Goal: Transaction & Acquisition: Book appointment/travel/reservation

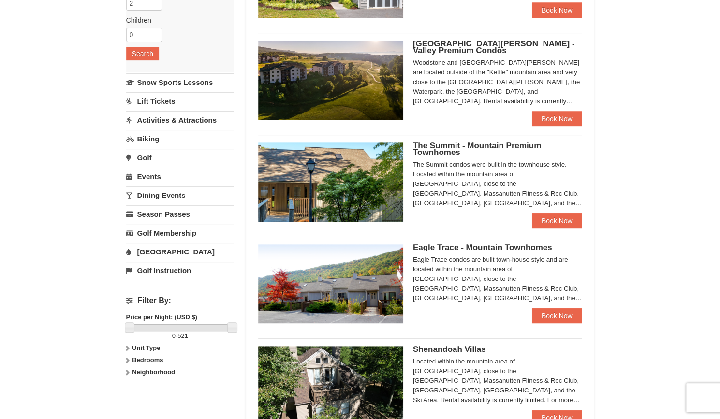
scroll to position [145, 0]
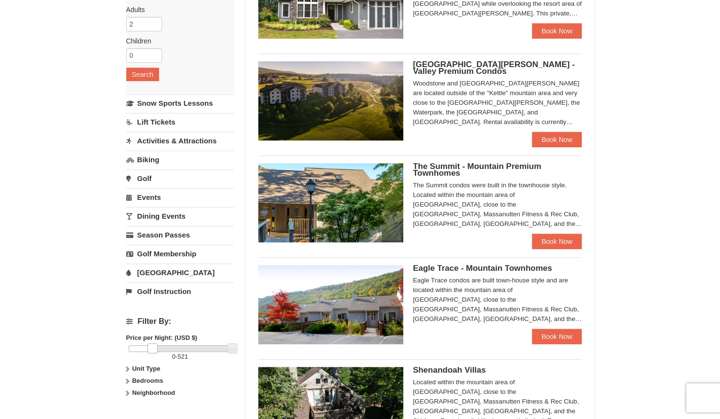
click at [152, 348] on div at bounding box center [180, 349] width 103 height 7
drag, startPoint x: 150, startPoint y: 344, endPoint x: 178, endPoint y: 354, distance: 29.6
click at [178, 354] on div "257 - 521" at bounding box center [180, 354] width 108 height 16
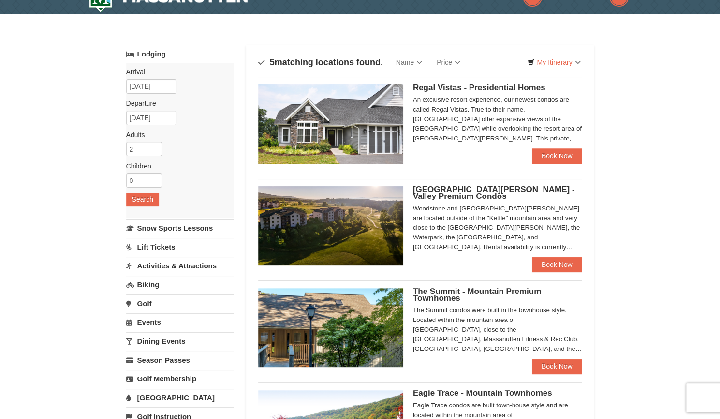
scroll to position [0, 0]
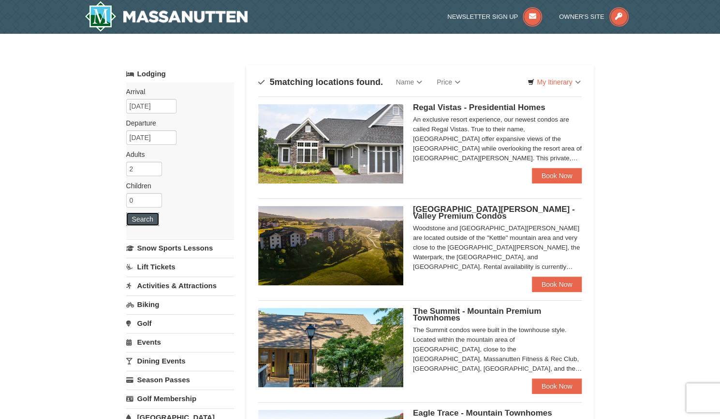
click at [141, 219] on button "Search" at bounding box center [142, 220] width 33 height 14
click at [460, 84] on link "Price" at bounding box center [448, 81] width 38 height 19
click at [456, 104] on link "Price (Low to High)" at bounding box center [468, 102] width 77 height 13
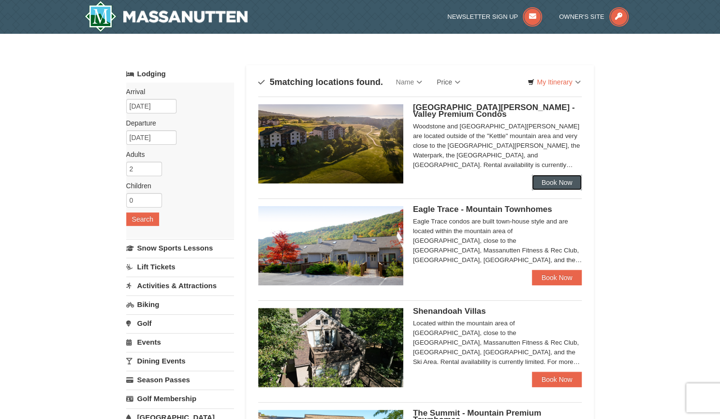
click at [552, 186] on link "Book Now" at bounding box center [557, 182] width 50 height 15
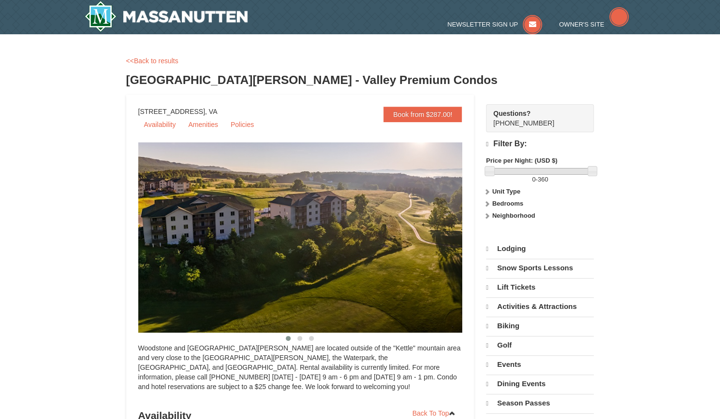
select select "9"
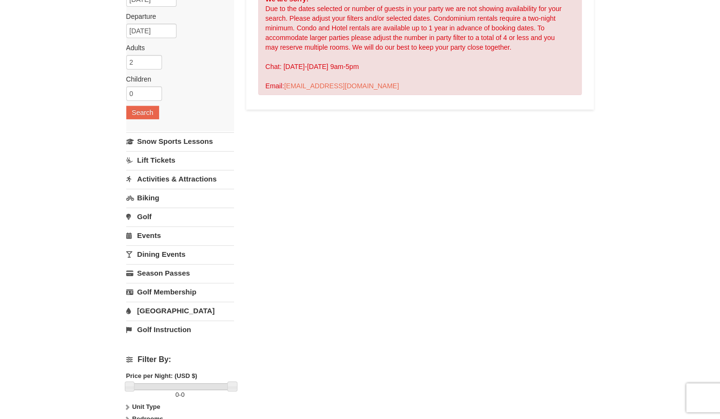
scroll to position [193, 0]
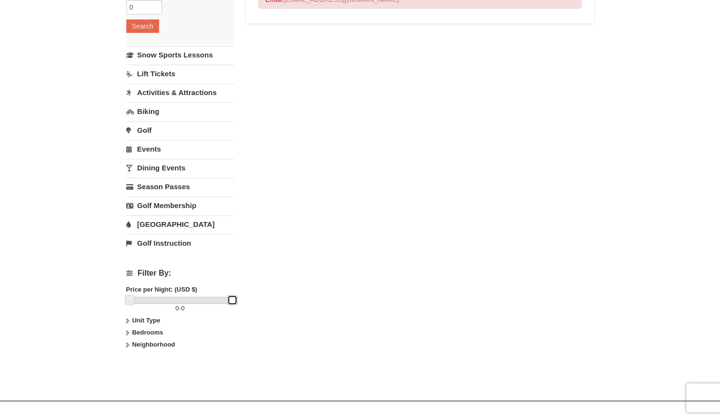
drag, startPoint x: 131, startPoint y: 297, endPoint x: 167, endPoint y: 303, distance: 36.7
click at [167, 303] on div "0 - 0" at bounding box center [180, 305] width 108 height 16
drag, startPoint x: 230, startPoint y: 297, endPoint x: 179, endPoint y: 296, distance: 50.8
click at [179, 297] on div at bounding box center [180, 300] width 103 height 7
drag, startPoint x: 230, startPoint y: 297, endPoint x: 175, endPoint y: 296, distance: 55.1
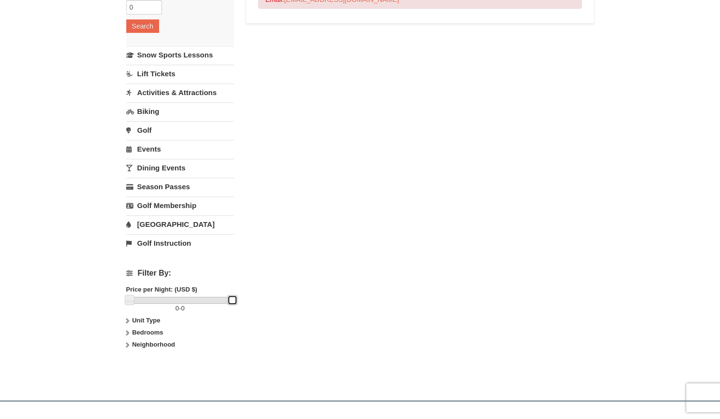
click at [185, 297] on div at bounding box center [180, 300] width 103 height 7
drag, startPoint x: 126, startPoint y: 298, endPoint x: 182, endPoint y: 296, distance: 55.6
click at [182, 297] on div at bounding box center [180, 300] width 103 height 7
click at [152, 318] on strong "Unit Type" at bounding box center [146, 320] width 28 height 7
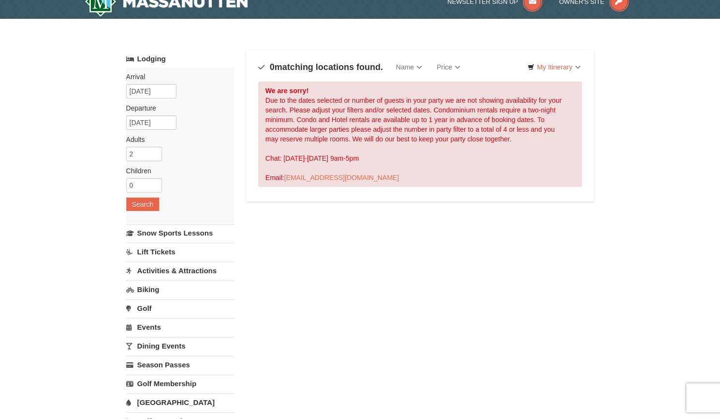
scroll to position [0, 0]
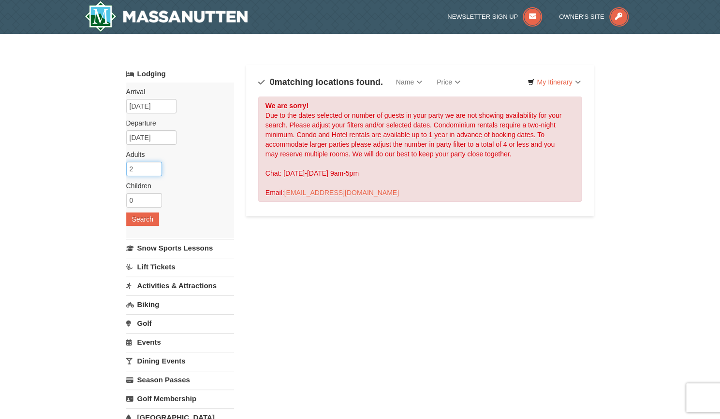
click at [142, 166] on input "2" at bounding box center [144, 169] width 36 height 14
click at [153, 165] on input "3" at bounding box center [144, 169] width 36 height 14
type input "4"
click at [157, 167] on input "4" at bounding box center [144, 169] width 36 height 14
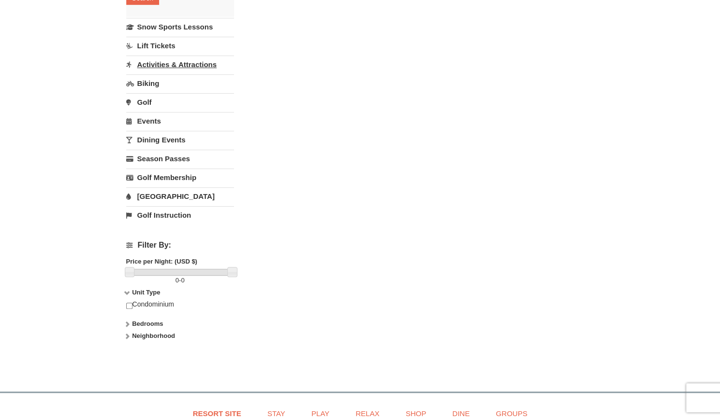
scroll to position [242, 0]
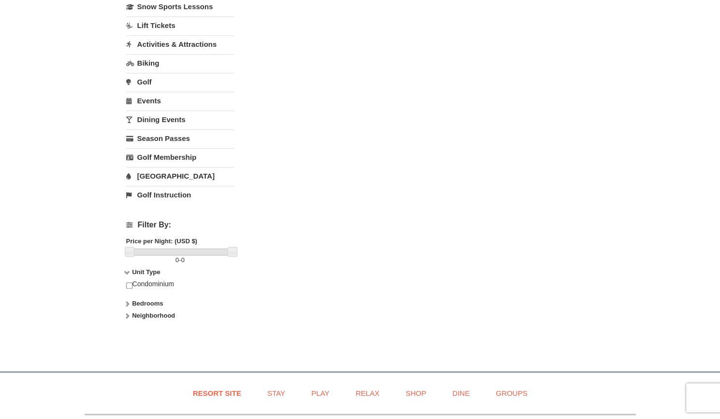
click at [163, 256] on label "0 - 0" at bounding box center [180, 261] width 108 height 10
click at [132, 251] on link at bounding box center [130, 252] width 10 height 10
click at [143, 224] on h4 "Filter By:" at bounding box center [180, 225] width 108 height 9
click at [131, 223] on h4 "Filter By:" at bounding box center [180, 225] width 108 height 9
drag, startPoint x: 127, startPoint y: 247, endPoint x: 187, endPoint y: 254, distance: 59.9
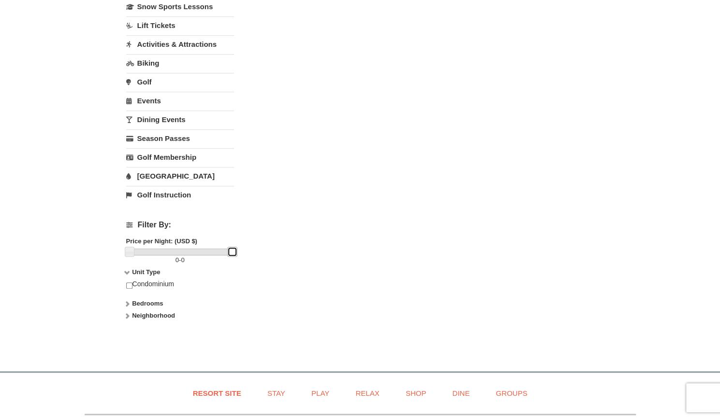
click at [181, 254] on div "0 - 0" at bounding box center [180, 257] width 108 height 16
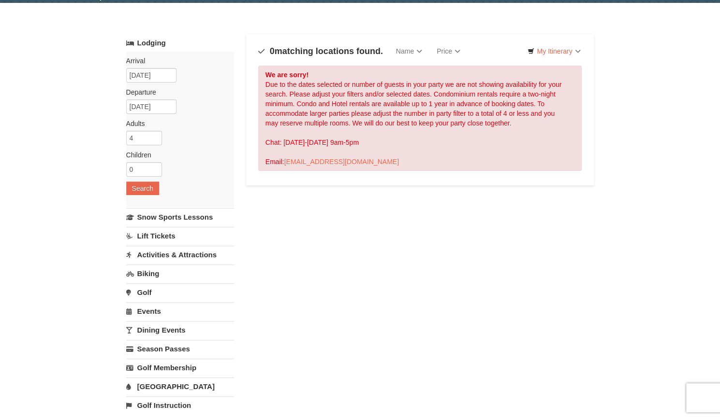
scroll to position [0, 0]
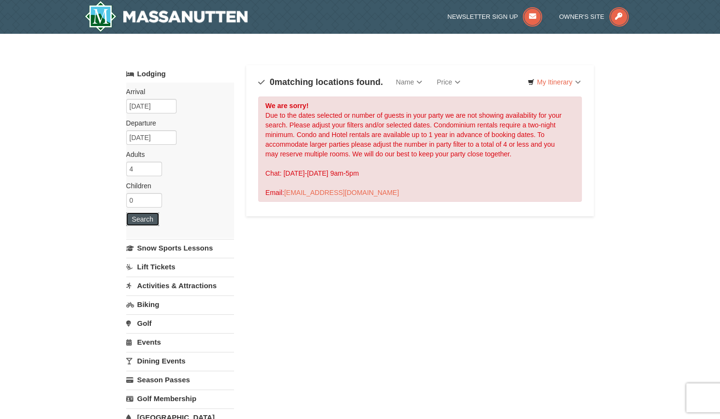
click at [155, 223] on button "Search" at bounding box center [142, 220] width 33 height 14
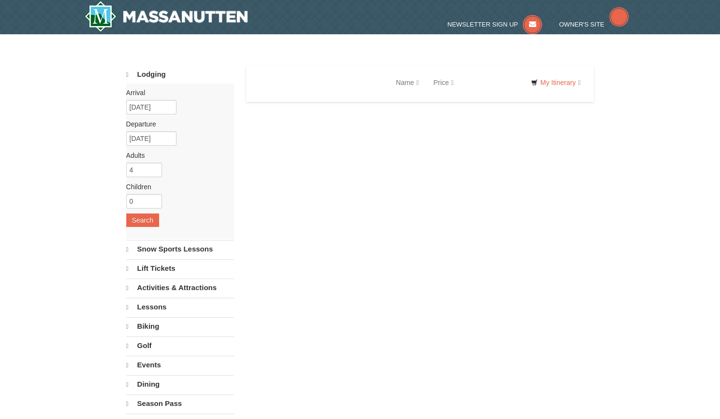
select select "9"
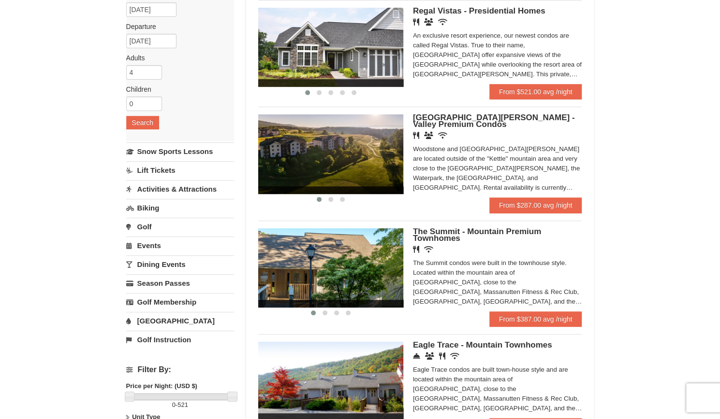
scroll to position [145, 0]
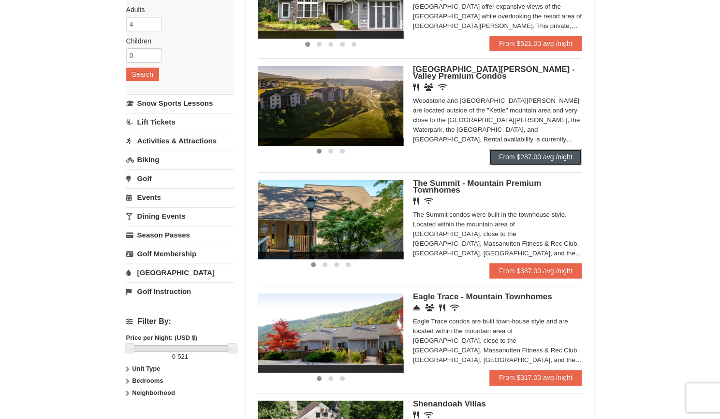
click at [534, 159] on link "From $287.00 avg /night" at bounding box center [535, 156] width 93 height 15
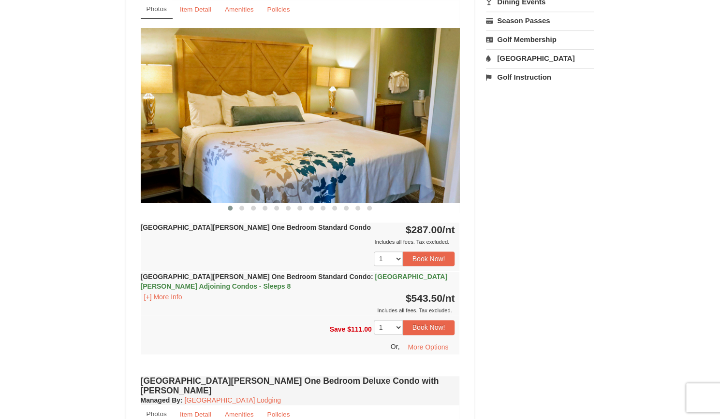
scroll to position [387, 0]
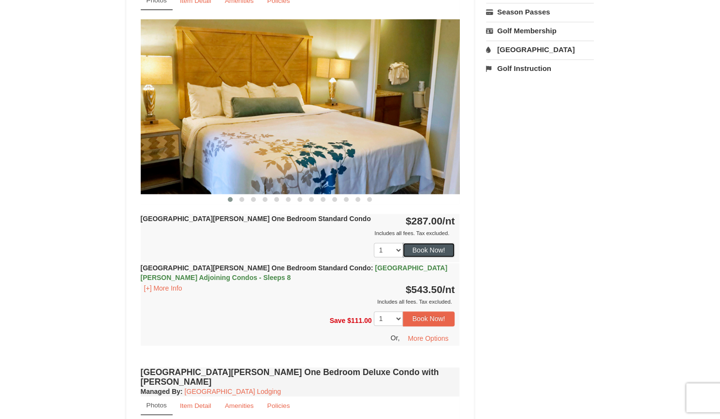
click at [421, 252] on button "Book Now!" at bounding box center [429, 250] width 52 height 14
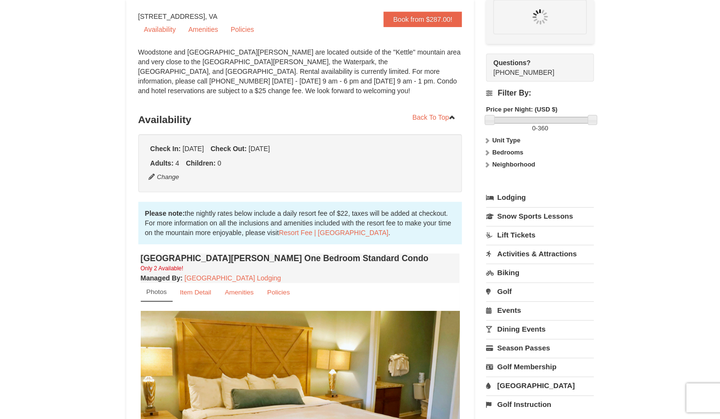
scroll to position [94, 0]
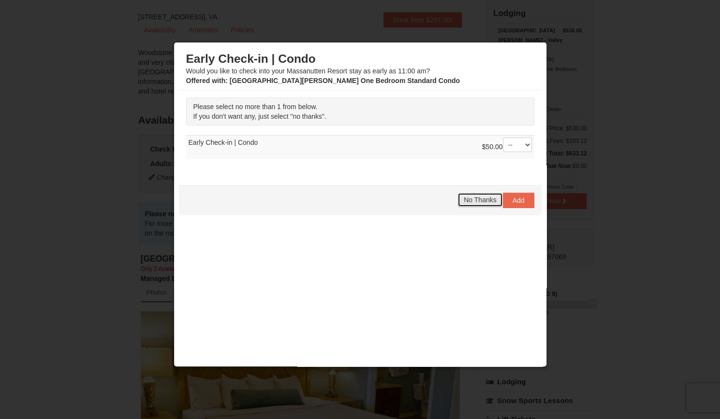
click at [475, 202] on span "No Thanks" at bounding box center [479, 200] width 32 height 8
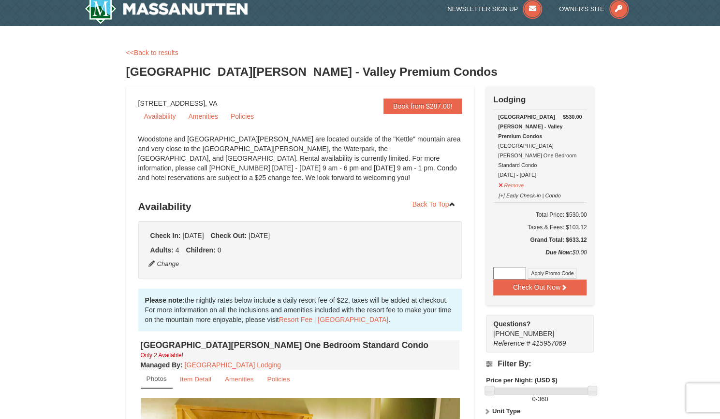
scroll to position [0, 0]
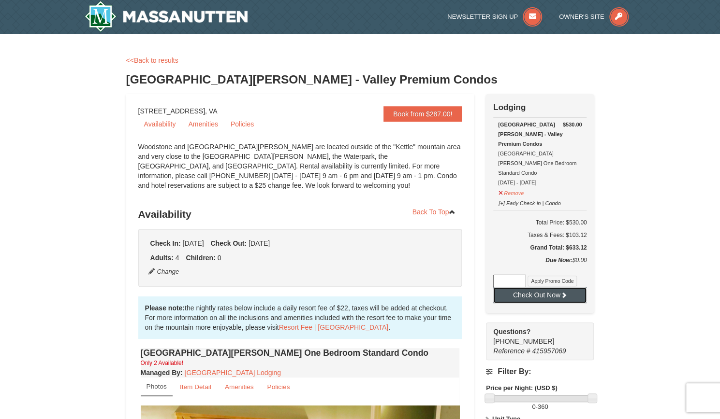
click at [555, 288] on button "Check Out Now" at bounding box center [539, 295] width 93 height 15
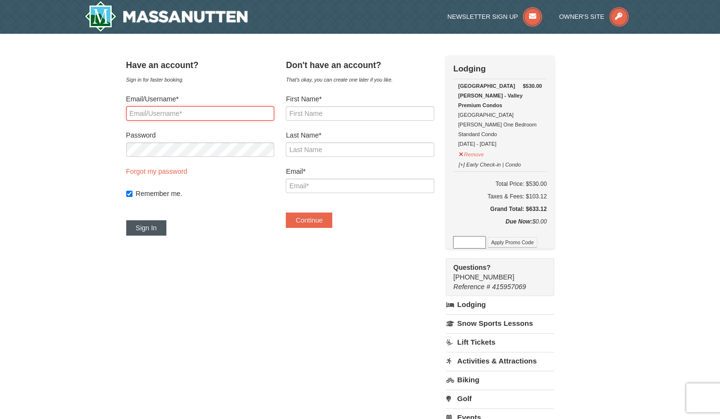
type input "[PERSON_NAME][EMAIL_ADDRESS][PERSON_NAME][DOMAIN_NAME]"
click at [158, 231] on button "Sign In" at bounding box center [146, 227] width 41 height 15
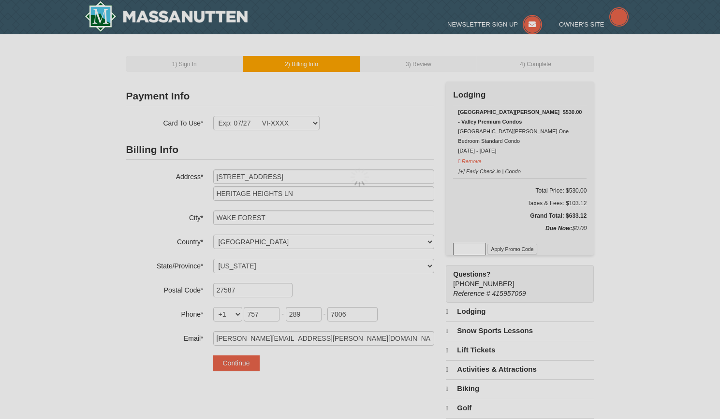
select select "NC"
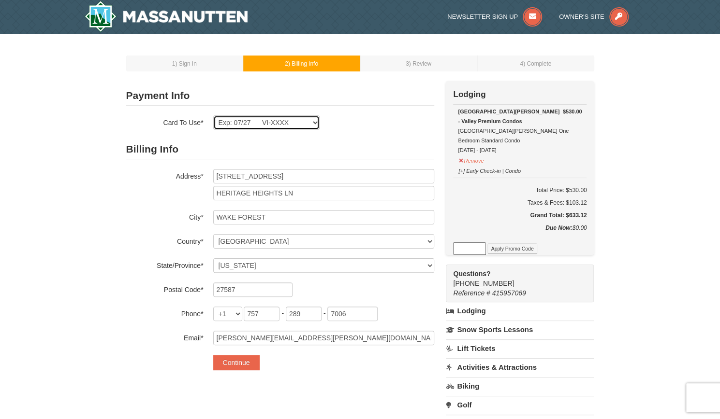
click at [318, 127] on select "Exp: 07/27 VI-XXXX New Card" at bounding box center [266, 122] width 106 height 14
select select
click at [213, 115] on select "Exp: 07/27 VI-XXXX New Card" at bounding box center [266, 122] width 106 height 14
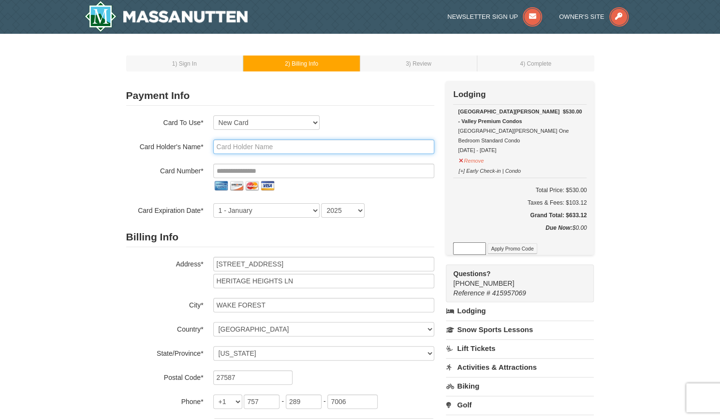
click at [228, 144] on input "text" at bounding box center [323, 147] width 221 height 14
click at [230, 145] on input "text" at bounding box center [323, 147] width 221 height 14
click at [221, 147] on input "jj Patterson" at bounding box center [323, 147] width 221 height 14
type input "Jeffrey J Patterson"
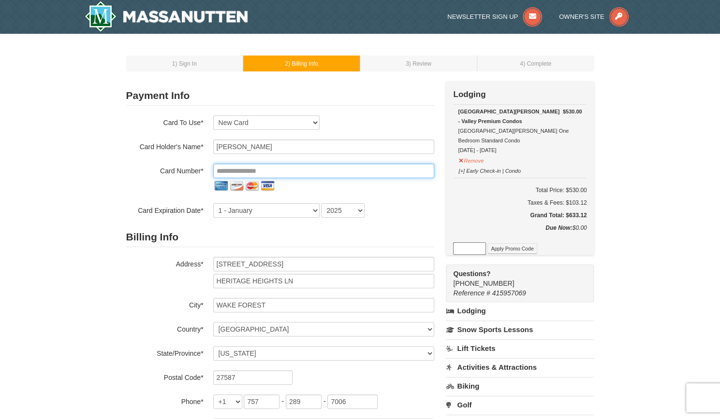
click at [216, 173] on input "tel" at bounding box center [323, 171] width 221 height 14
type input "**********"
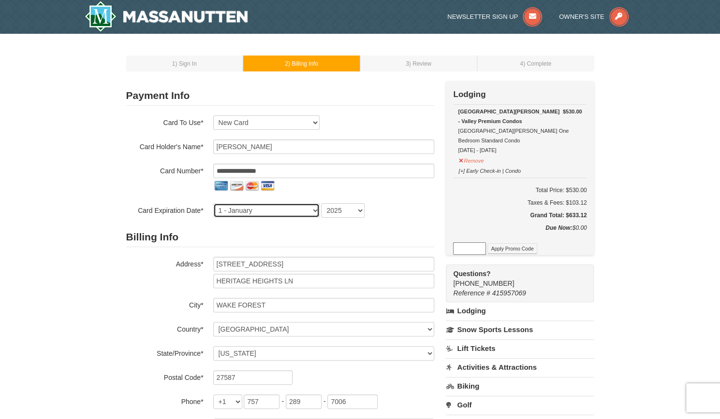
select select "12"
select select "2027"
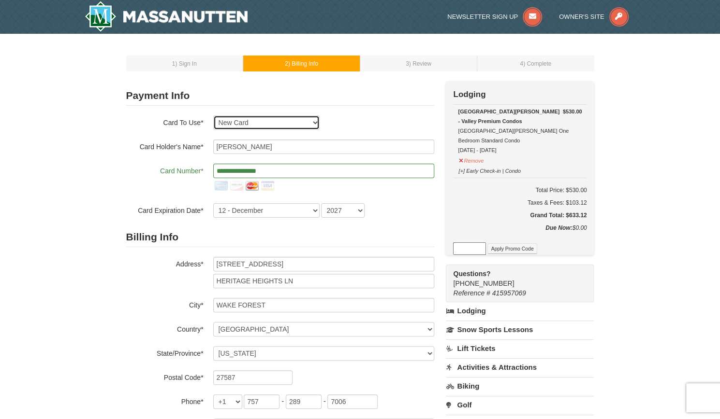
click at [317, 123] on select "Exp: 07/27 VI-XXXX New Card" at bounding box center [266, 122] width 106 height 14
click at [316, 180] on div at bounding box center [323, 185] width 221 height 15
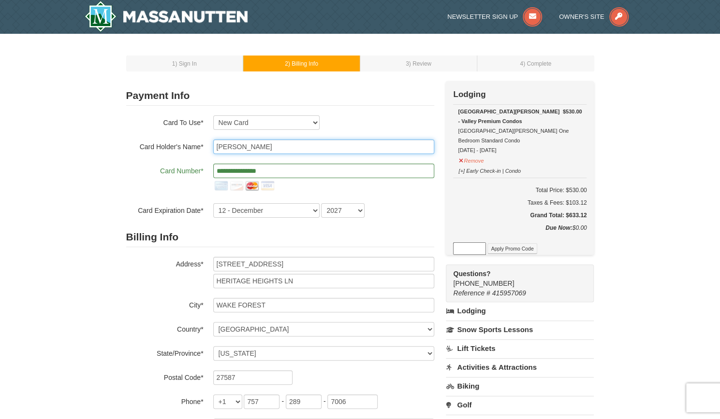
click at [238, 145] on input "Jeffrey J Patterson" at bounding box center [323, 147] width 221 height 14
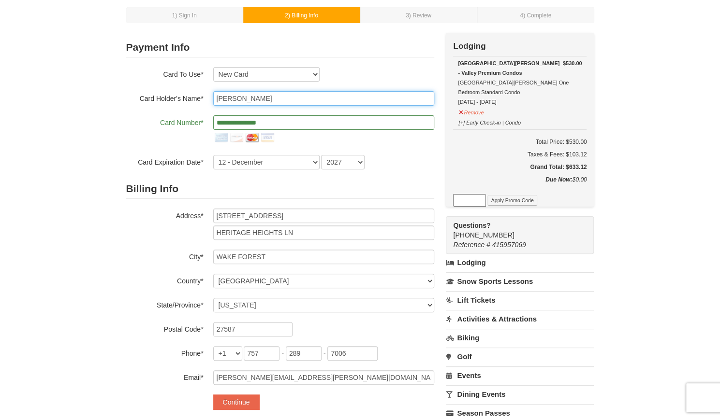
scroll to position [145, 0]
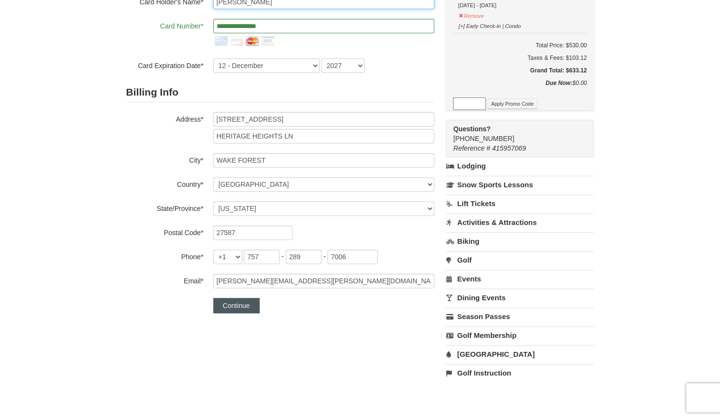
type input "JJ Patterson"
click at [247, 306] on button "Continue" at bounding box center [236, 305] width 46 height 15
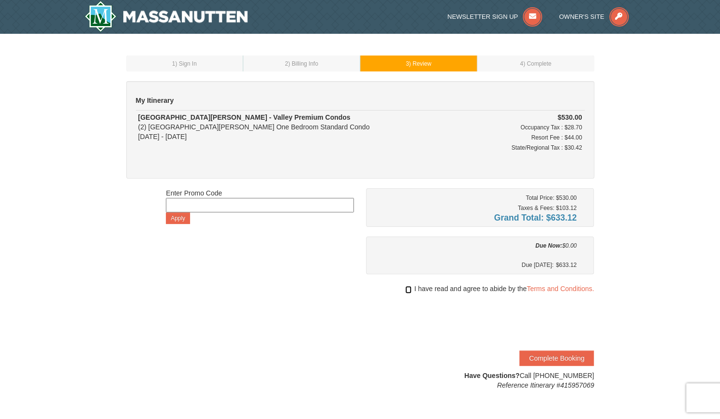
click at [405, 287] on input "checkbox" at bounding box center [408, 290] width 6 height 8
checkbox input "true"
click at [551, 359] on button "Complete Booking" at bounding box center [556, 358] width 74 height 15
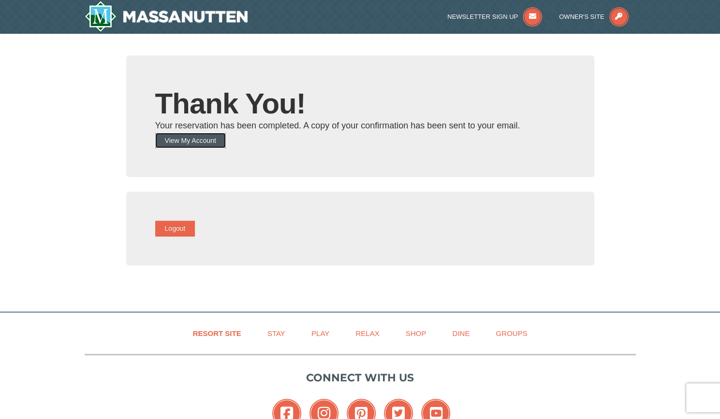
click at [189, 141] on button "View My Account" at bounding box center [190, 140] width 71 height 15
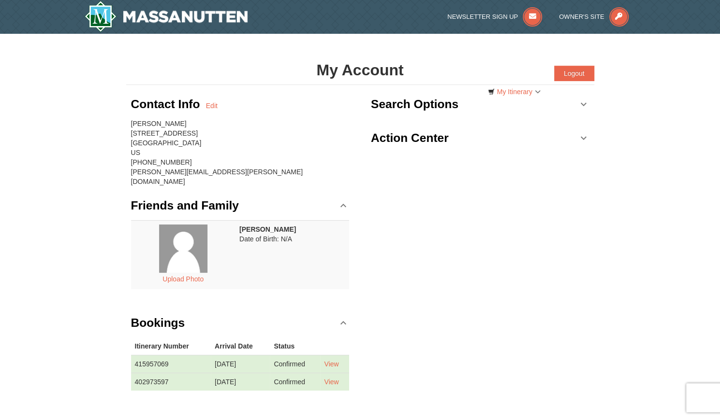
click at [588, 139] on link "Action Center" at bounding box center [480, 138] width 218 height 29
